Goal: Information Seeking & Learning: Learn about a topic

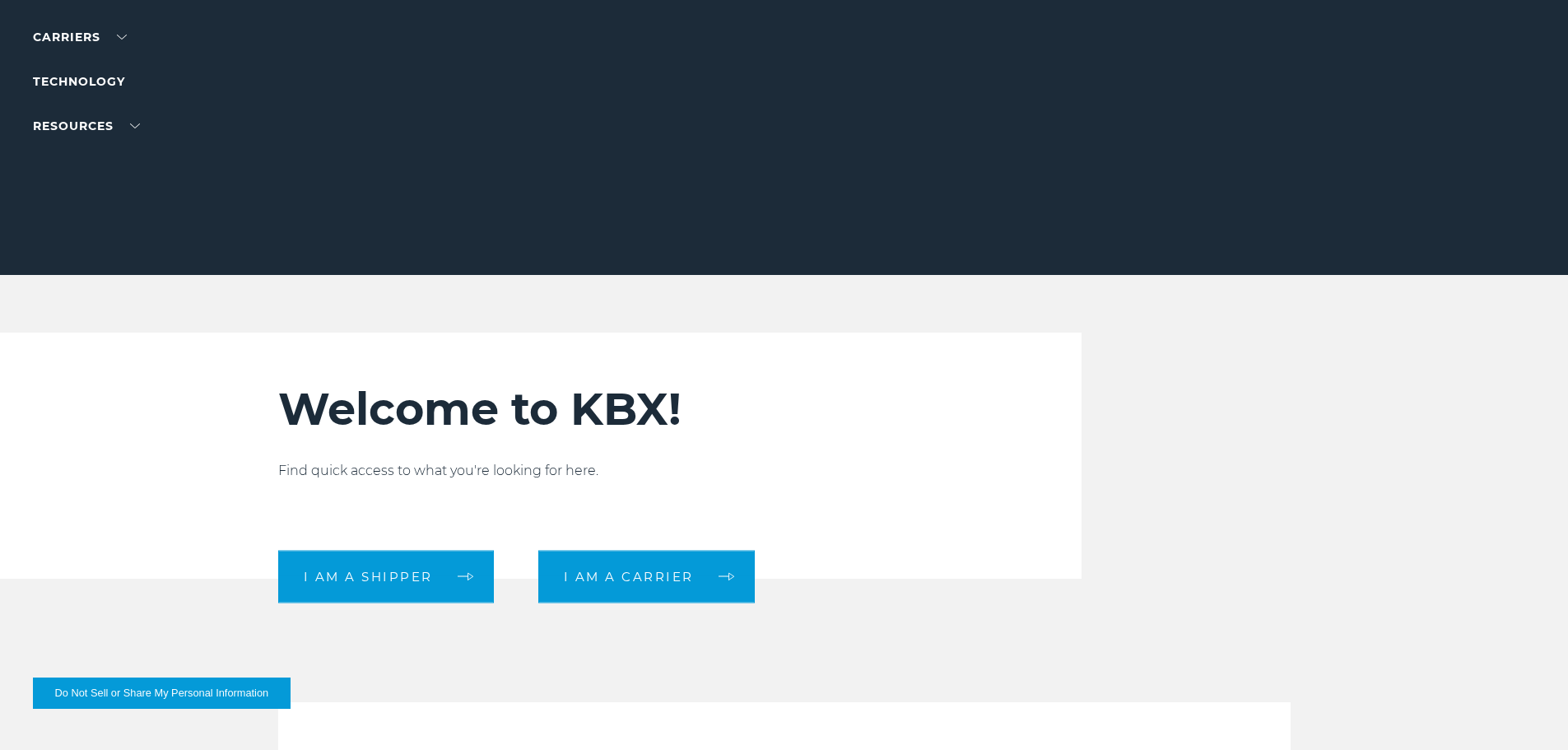
scroll to position [494, 0]
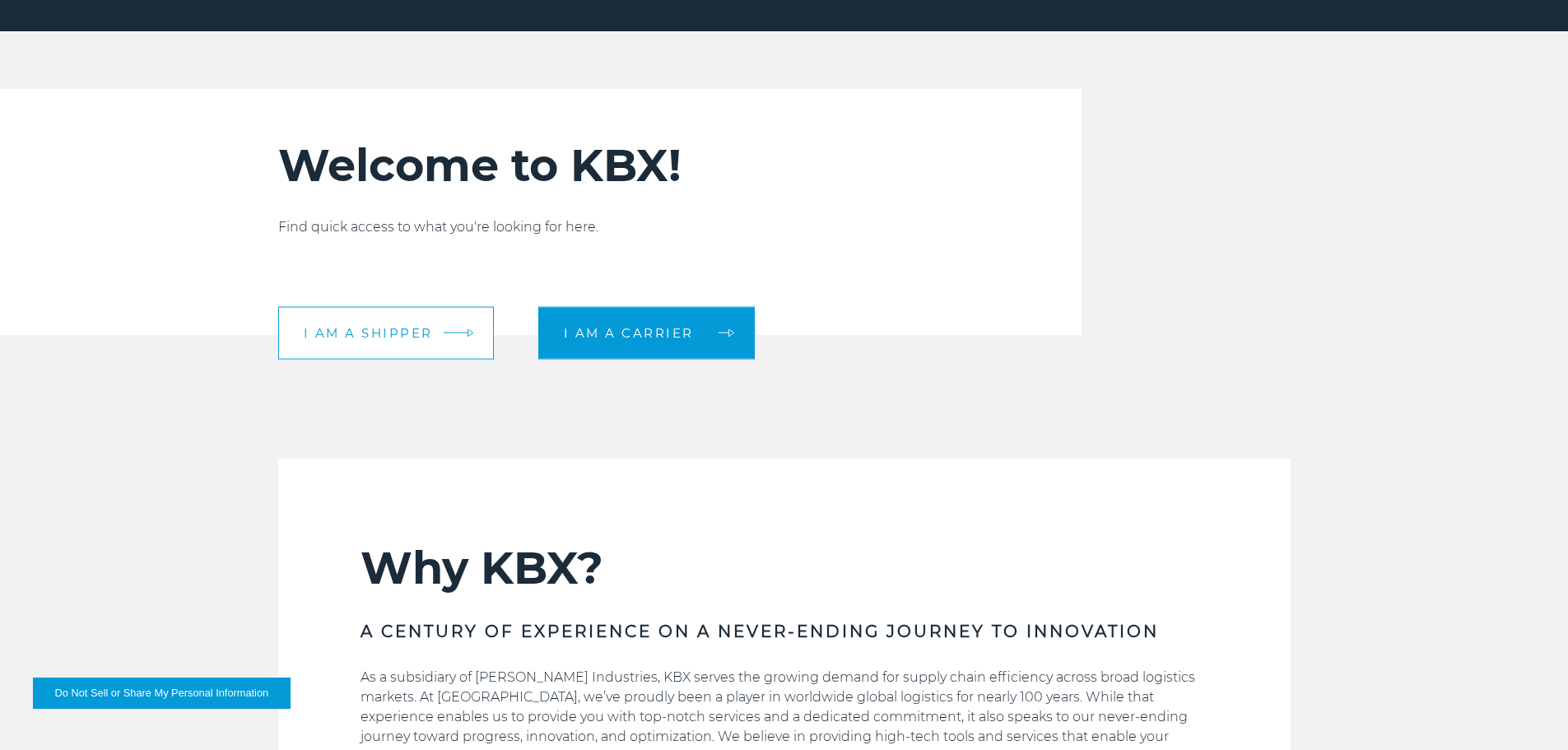
click at [387, 330] on span "I am a shipper" at bounding box center [368, 333] width 129 height 13
